Goal: Find specific page/section: Find specific page/section

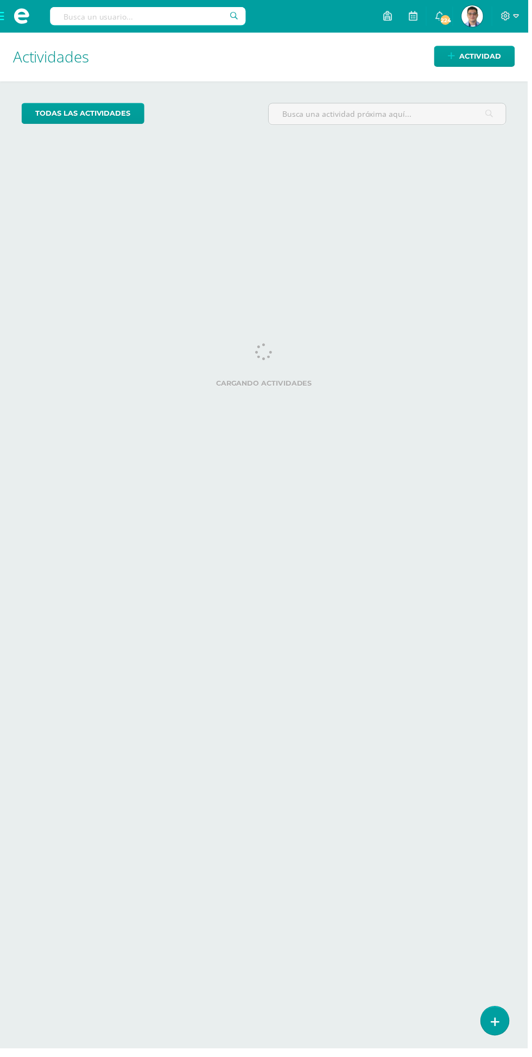
click at [164, 16] on input "text" at bounding box center [148, 16] width 197 height 18
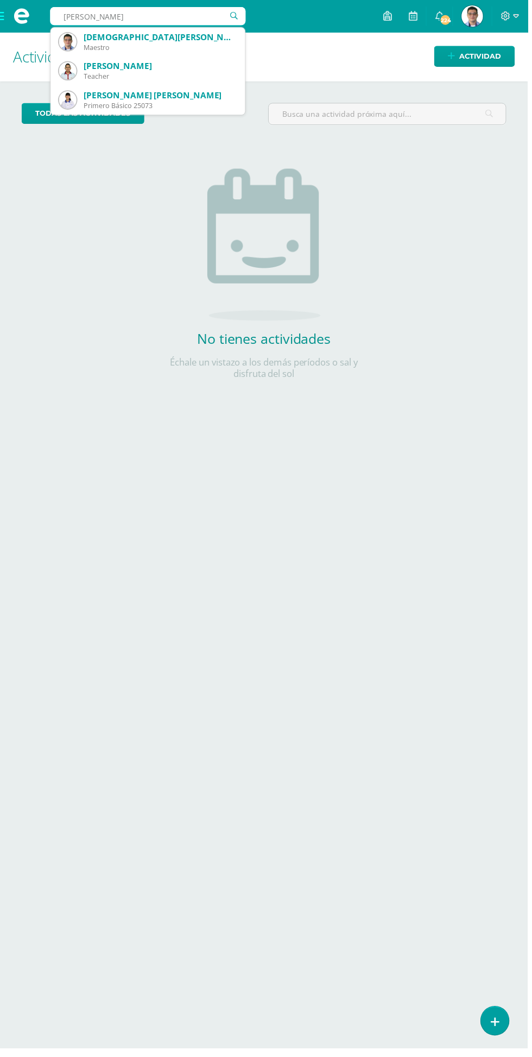
scroll to position [59, 0]
type input "[PERSON_NAME]"
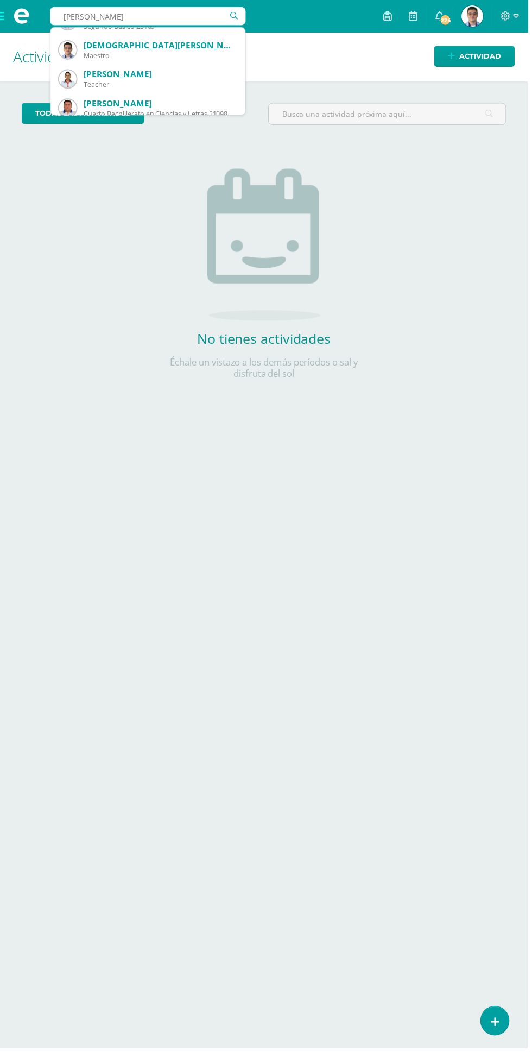
scroll to position [0, 0]
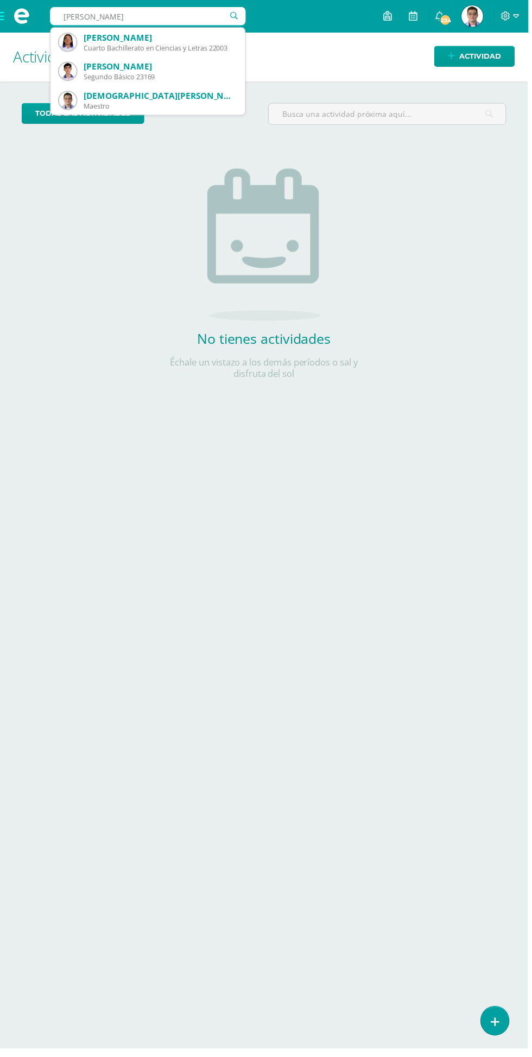
click at [114, 69] on div "[PERSON_NAME]" at bounding box center [162, 66] width 154 height 11
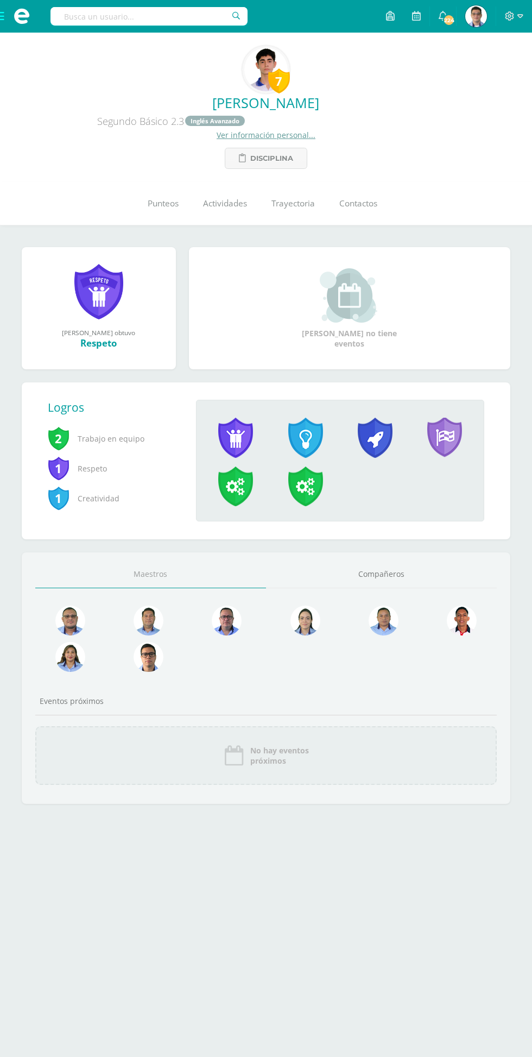
click at [378, 199] on span "Contactos" at bounding box center [359, 203] width 38 height 11
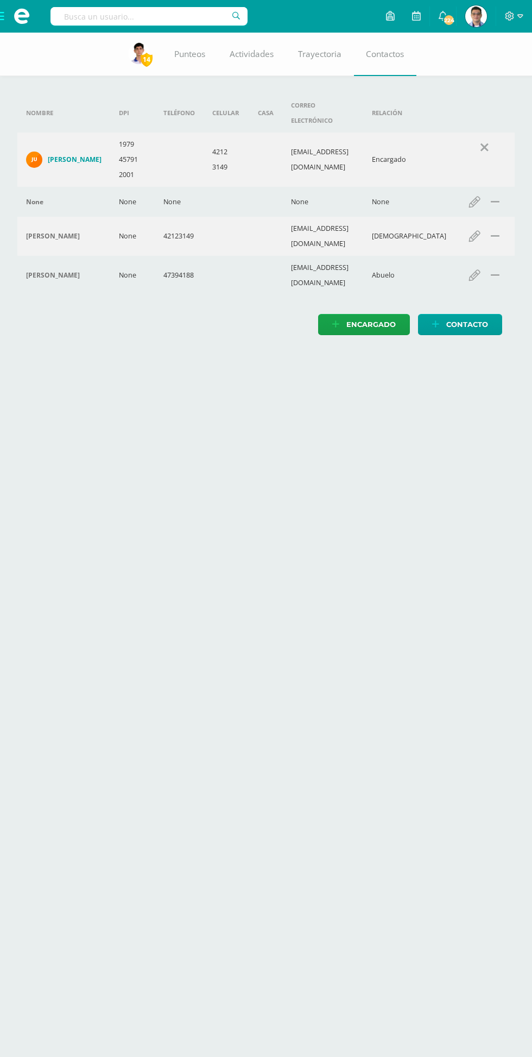
click at [304, 357] on html "Estudiantes Estructura Disciplina Asistencia Mis cursos Archivos Reportes Sopor…" at bounding box center [266, 178] width 532 height 357
